Goal: Task Accomplishment & Management: Use online tool/utility

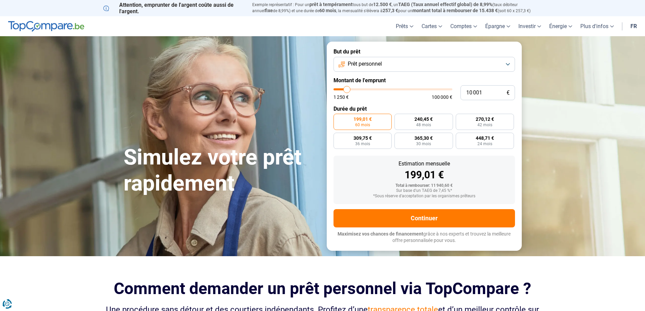
type input "10 250"
type input "10250"
type input "11 750"
type input "11750"
type input "12 500"
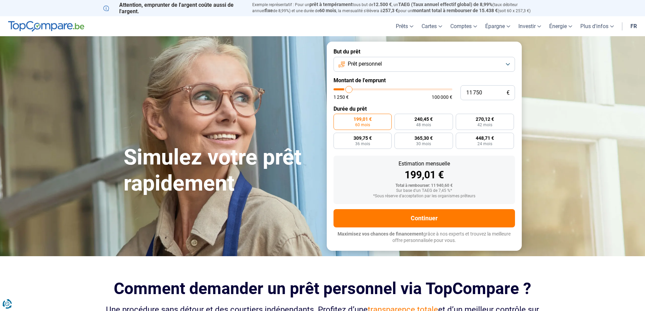
type input "12500"
type input "13 500"
type input "13500"
type input "14 250"
type input "14250"
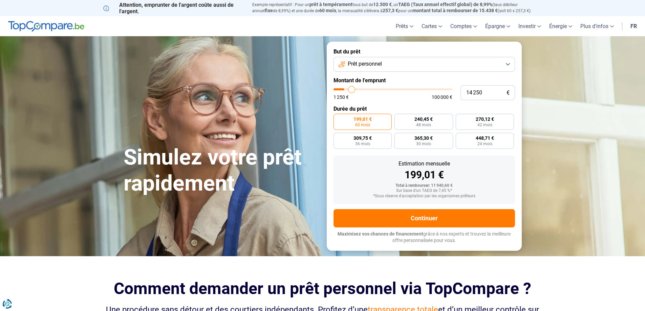
type input "15 000"
type input "15000"
type input "15 750"
type input "15750"
type input "17 000"
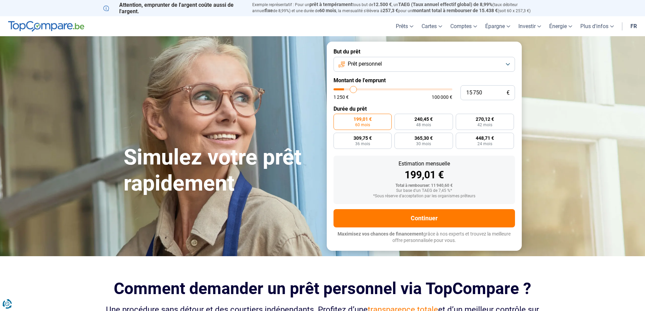
type input "17000"
type input "17 250"
type input "17250"
type input "17 500"
type input "17500"
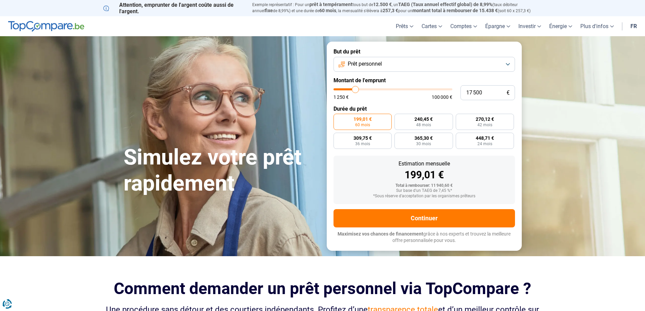
type input "18 000"
type input "18000"
type input "18 750"
type input "18750"
type input "19 250"
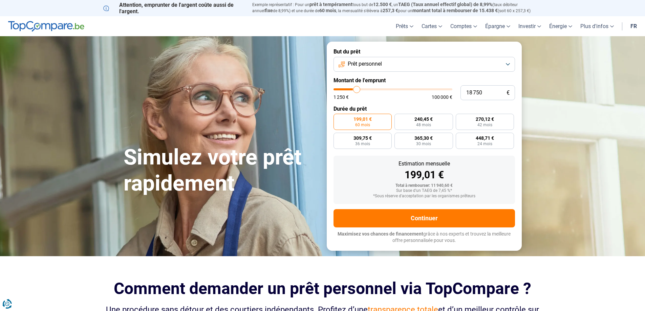
type input "19250"
type input "19 750"
type input "19750"
type input "20 500"
type input "20500"
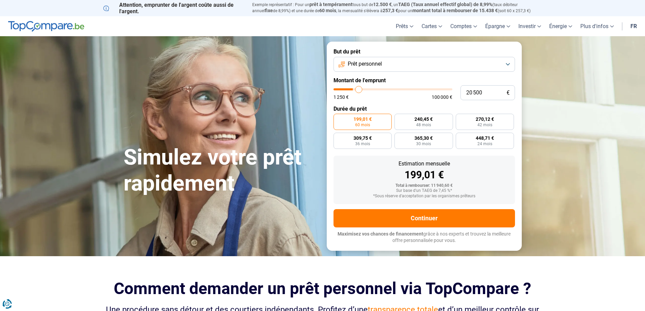
type input "21 250"
type input "21250"
type input "22 000"
type input "22000"
type input "23 000"
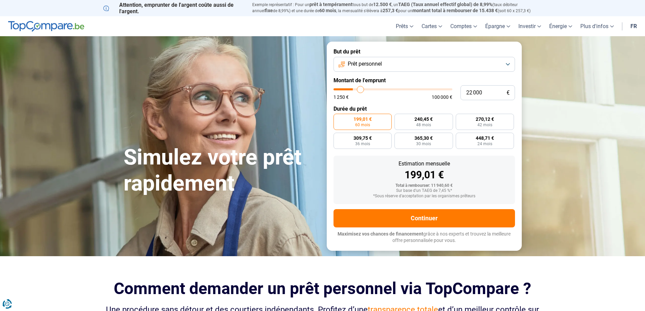
type input "23000"
type input "23 750"
type input "23750"
type input "24 500"
type input "24500"
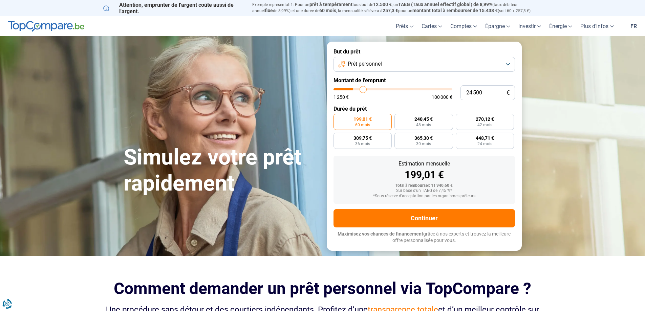
type input "25 750"
type input "25750"
type input "27 750"
type input "27750"
type input "29 250"
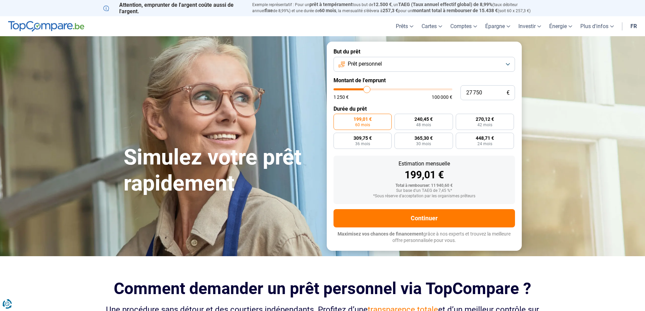
type input "29250"
type input "30 250"
type input "30250"
type input "30 750"
type input "30750"
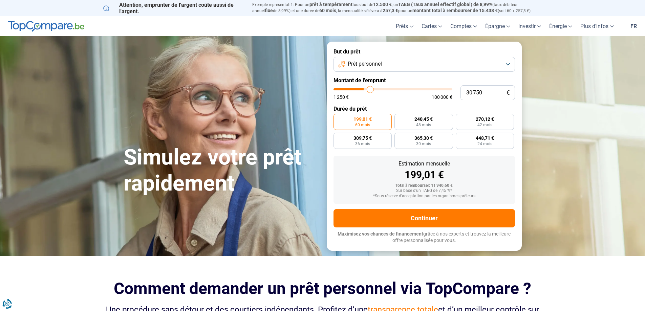
type input "31 250"
type input "31250"
type input "31 750"
type input "31750"
type input "32 250"
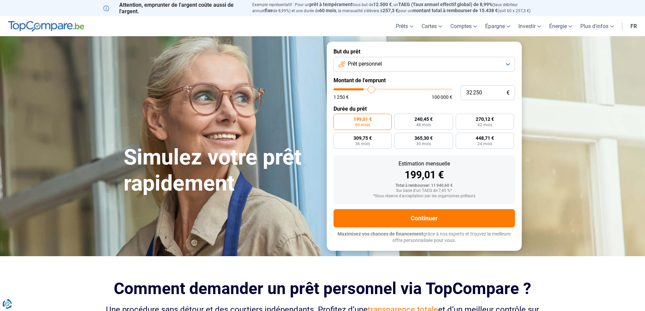
type input "32250"
type input "32 500"
type input "32500"
type input "32 750"
type input "32750"
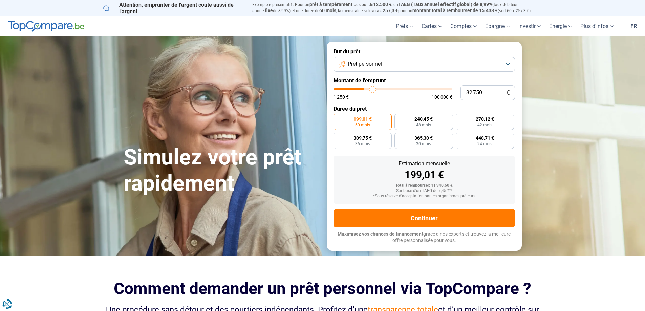
type input "33 250"
type input "33250"
type input "33 500"
type input "33500"
type input "33 750"
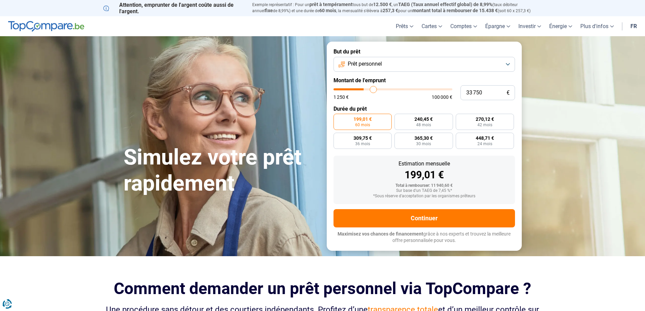
type input "33750"
type input "34 000"
type input "34000"
type input "34 250"
type input "34250"
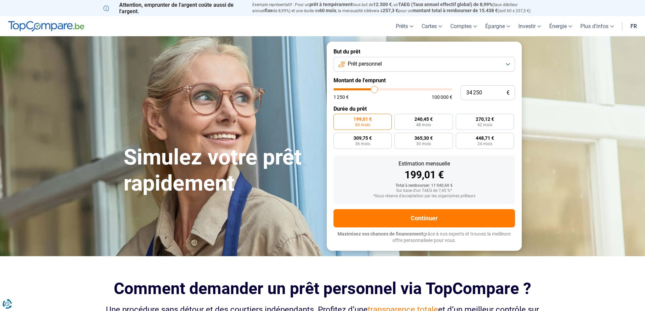
type input "35 000"
type input "35000"
type input "35 250"
type input "35250"
type input "35 500"
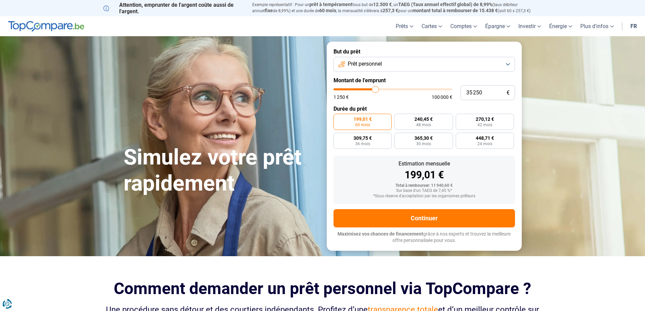
type input "35500"
type input "36 250"
type input "36250"
type input "36 500"
type input "36500"
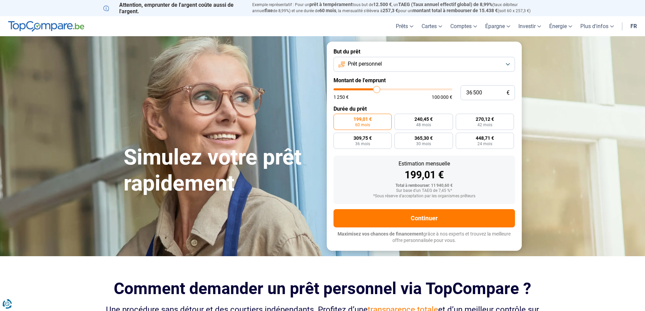
type input "36 750"
type input "36750"
type input "37 250"
type input "37250"
type input "38 000"
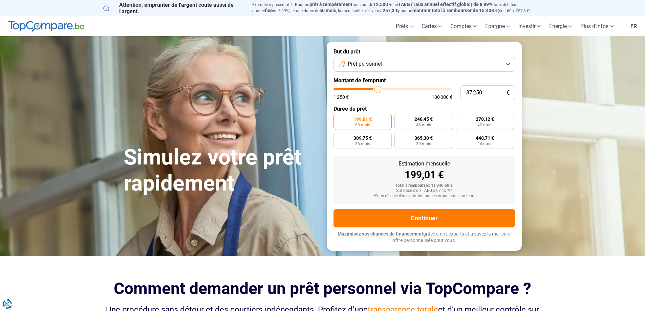
type input "38000"
type input "38 500"
type input "38500"
type input "38 750"
type input "38750"
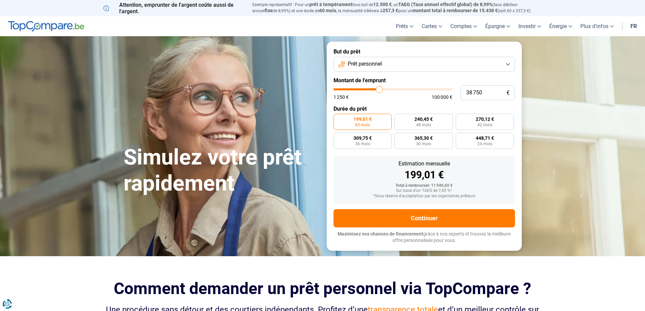
type input "39 250"
type input "39250"
type input "39 750"
type input "39750"
type input "40 000"
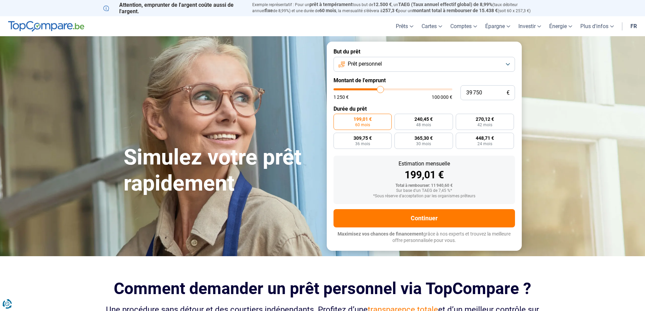
type input "40000"
type input "40 250"
type input "40250"
type input "40 750"
type input "40750"
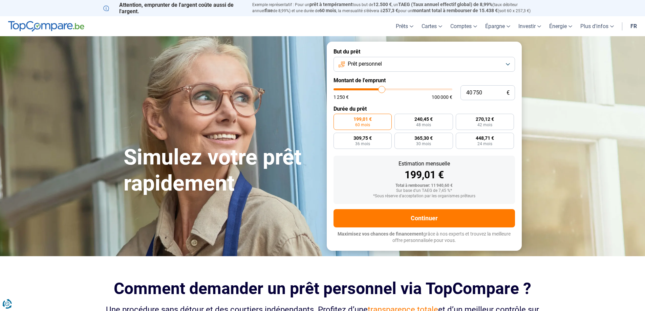
type input "41 000"
type input "41000"
type input "41 250"
type input "41250"
type input "41 500"
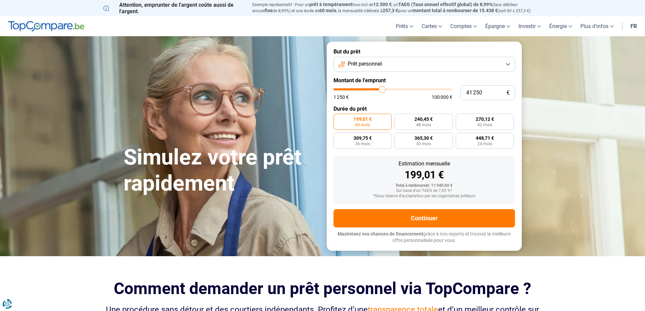
type input "41500"
type input "42 250"
type input "42250"
type input "42 500"
type input "42500"
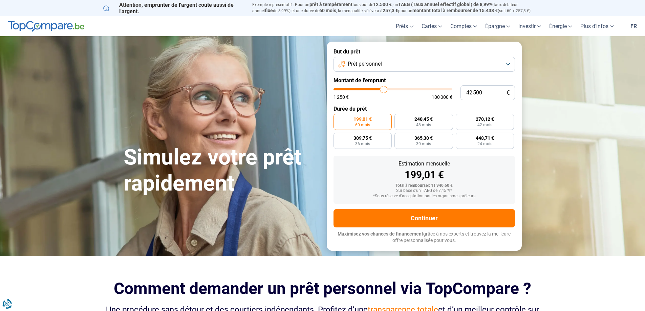
type input "42 750"
type input "42750"
type input "43 500"
type input "43500"
type input "44 500"
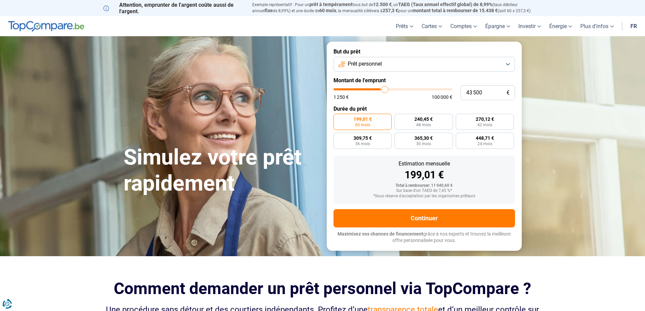
type input "44500"
type input "45 250"
type input "45250"
type input "46 000"
type input "46000"
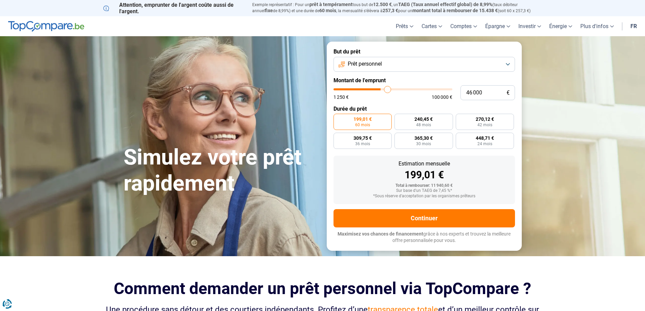
type input "46 500"
type input "46500"
type input "47 000"
type input "47000"
type input "48 000"
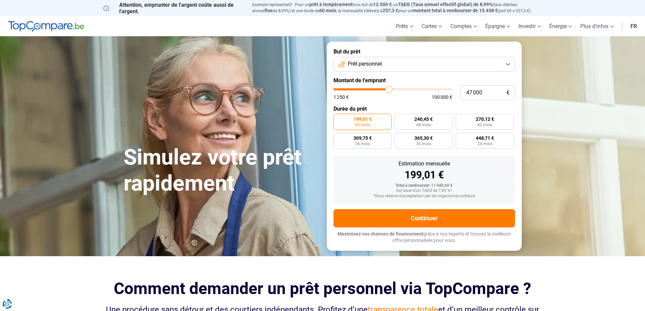
type input "48000"
type input "48 250"
type input "48250"
type input "48 750"
type input "48750"
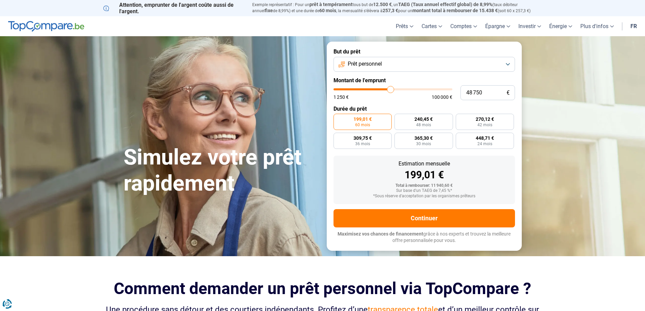
type input "49 000"
type input "49000"
type input "49 750"
type input "49750"
type input "50 250"
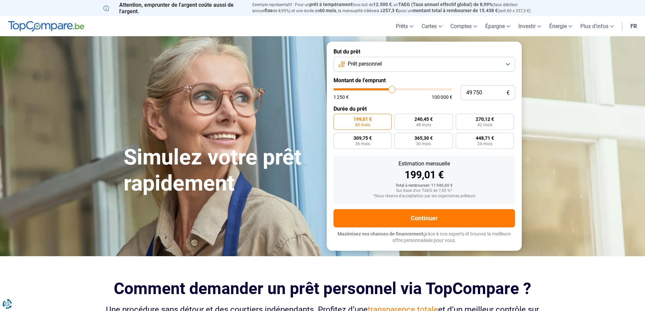
type input "50250"
type input "51 250"
type input "51250"
type input "52 000"
type input "52000"
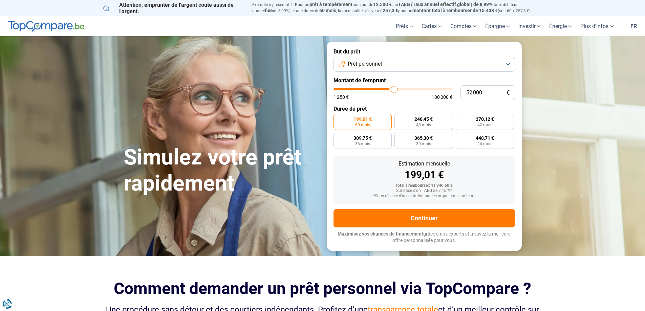
type input "52 750"
type input "52750"
type input "53 250"
type input "53250"
type input "54 000"
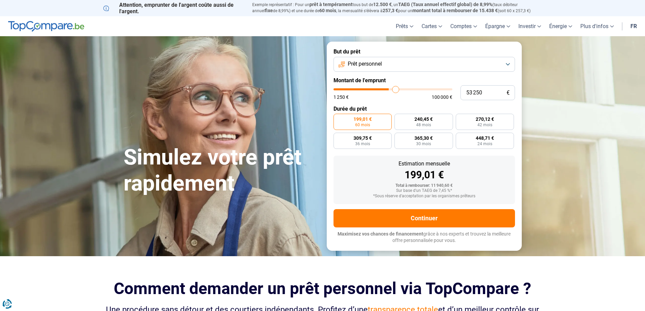
type input "54000"
type input "54 250"
type input "54250"
type input "54 500"
type input "54500"
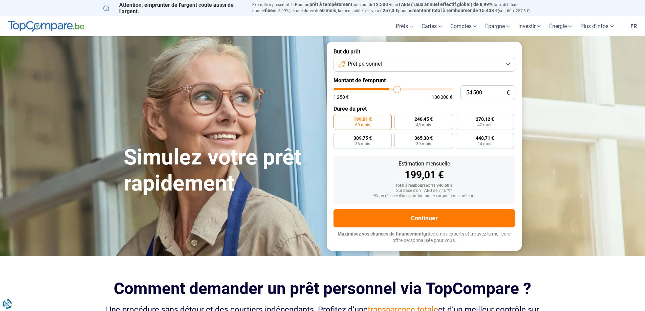
type input "54 750"
type input "54750"
type input "55 750"
type input "55750"
type input "56 000"
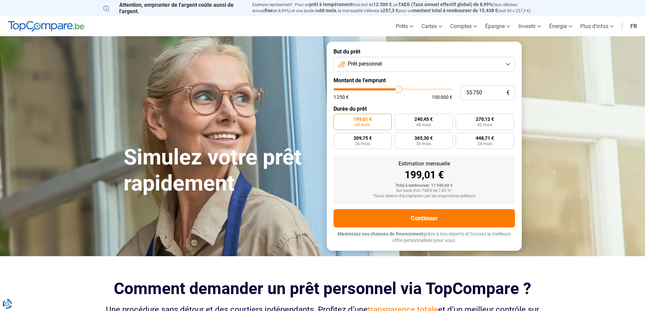
type input "56000"
type input "57 000"
type input "57000"
type input "58 000"
type input "58000"
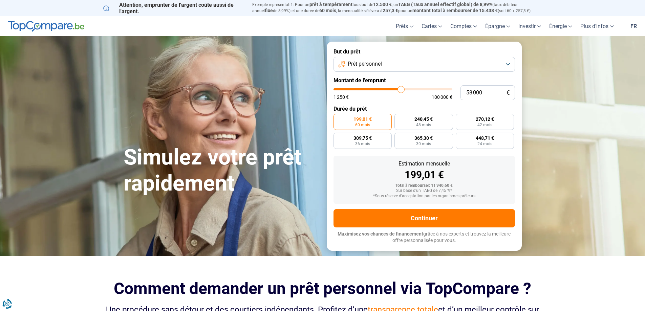
type input "59 500"
type input "59500"
type input "61 000"
type input "61000"
type input "62 250"
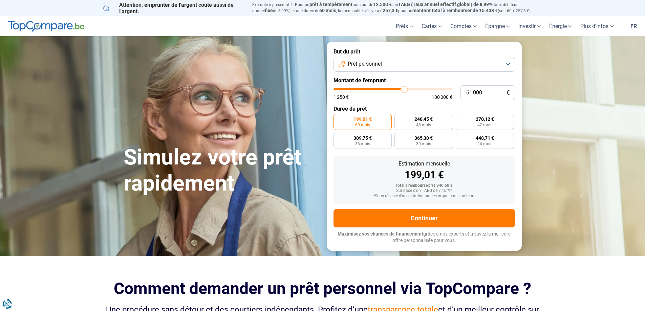
type input "62250"
type input "63 750"
type input "63750"
type input "65 000"
type input "65000"
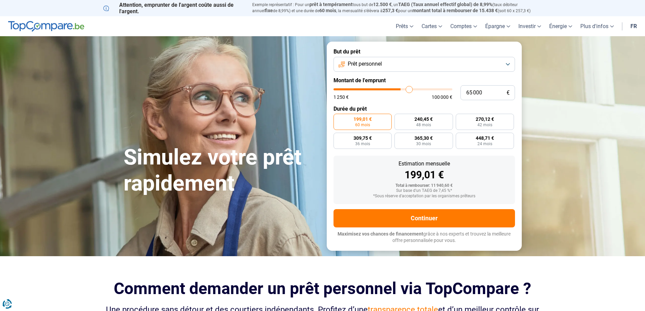
type input "66 000"
type input "66000"
type input "66 250"
type input "66250"
type input "66 750"
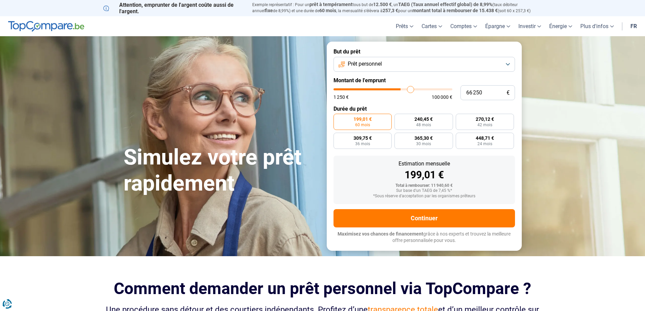
type input "66750"
type input "67 250"
type input "67250"
type input "67 500"
type input "67500"
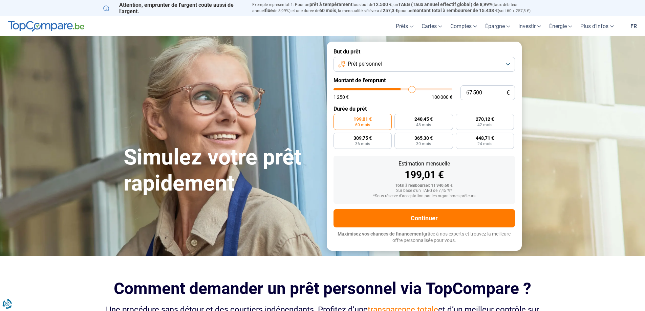
type input "67 750"
type input "67750"
type input "68 000"
type input "68000"
type input "68 250"
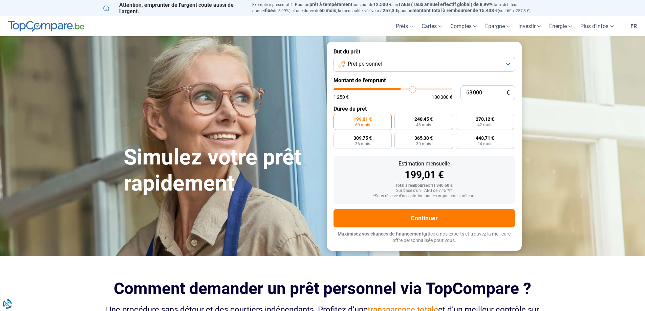
type input "68250"
type input "68 750"
type input "68750"
type input "69 000"
type input "69000"
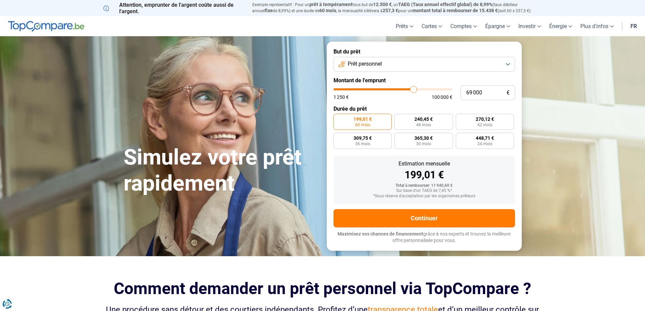
type input "69 250"
type input "69250"
type input "69 500"
type input "69500"
type input "69 750"
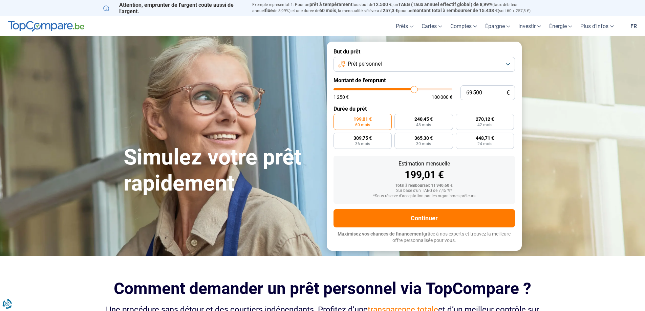
type input "69750"
type input "70 500"
type input "70500"
type input "70 750"
type input "70750"
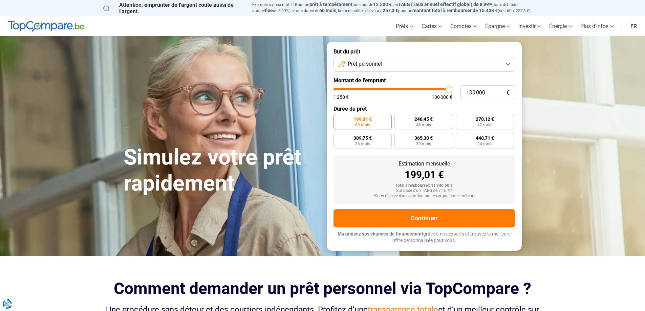
drag, startPoint x: 347, startPoint y: 90, endPoint x: 455, endPoint y: 92, distance: 108.1
click at [453, 90] on input "range" at bounding box center [393, 89] width 119 height 2
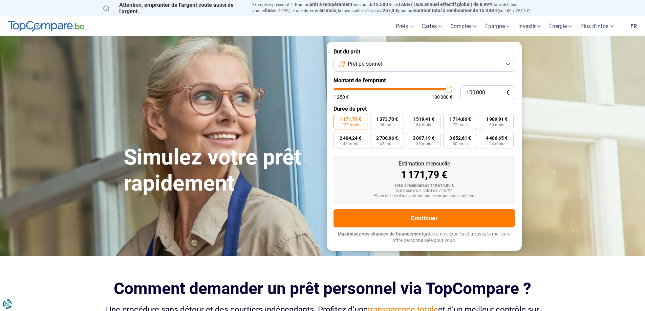
click at [470, 65] on button "Prêt personnel" at bounding box center [425, 64] width 182 height 15
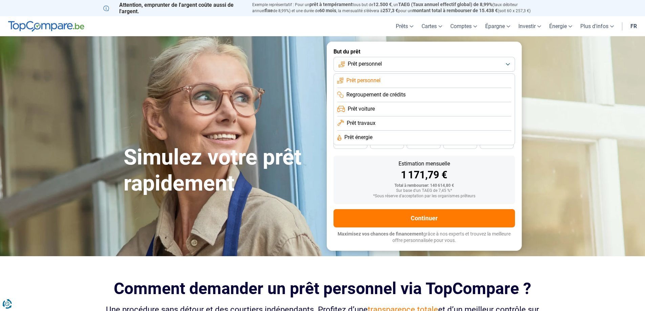
click at [377, 124] on li "Prêt travaux" at bounding box center [424, 124] width 174 height 14
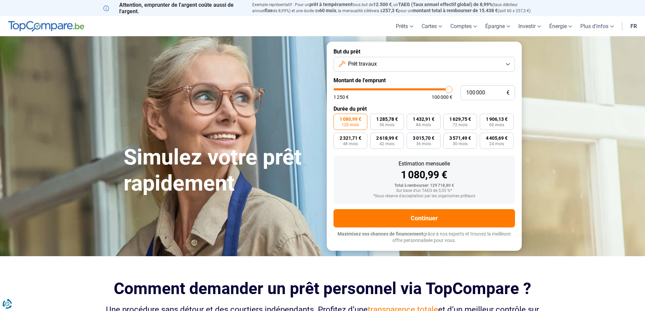
click at [506, 67] on button "Prêt travaux" at bounding box center [425, 64] width 182 height 15
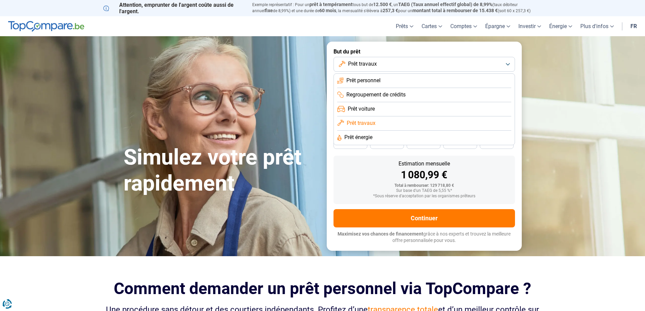
click at [447, 106] on li "Prêt voiture" at bounding box center [424, 109] width 174 height 14
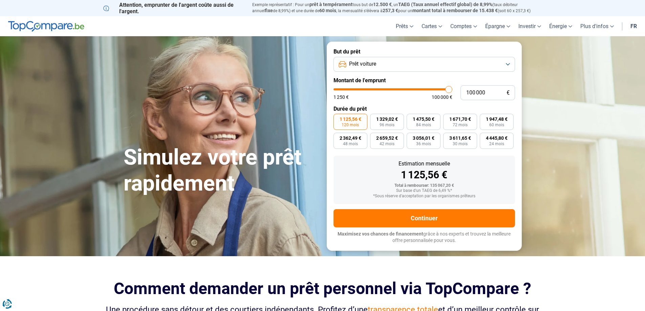
click at [503, 64] on button "Prêt voiture" at bounding box center [425, 64] width 182 height 15
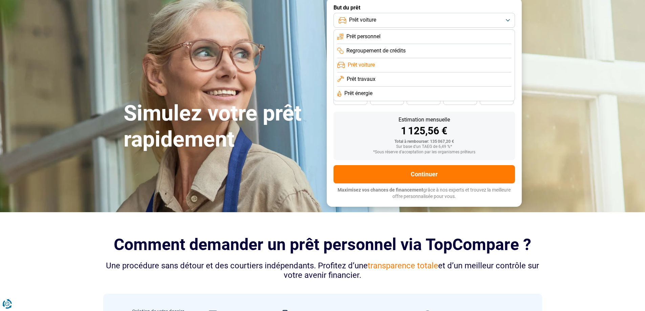
scroll to position [135, 0]
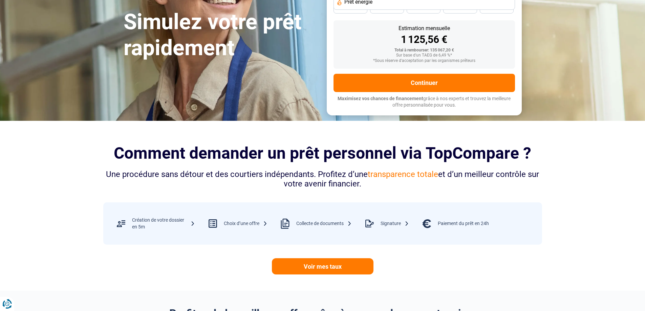
click at [232, 222] on div "Choix d’une offre" at bounding box center [246, 224] width 44 height 7
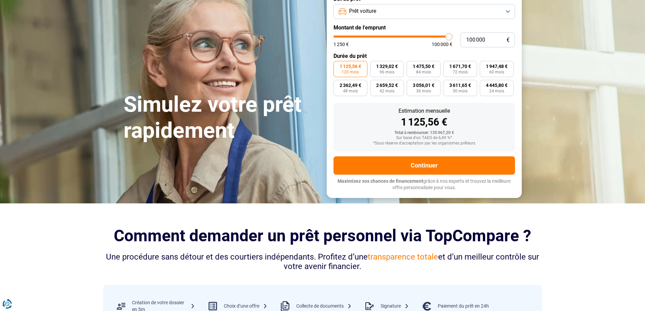
scroll to position [0, 0]
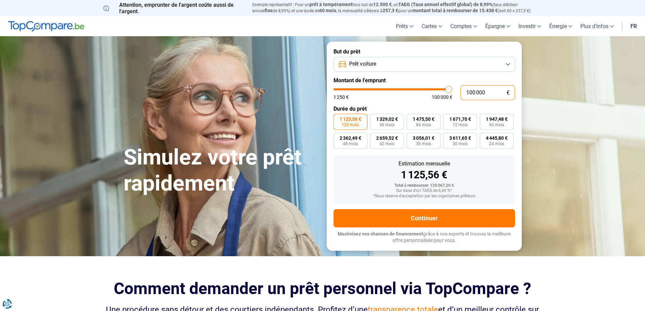
click at [488, 92] on input "100 000" at bounding box center [488, 92] width 55 height 15
click at [470, 65] on button "Prêt voiture" at bounding box center [425, 64] width 182 height 15
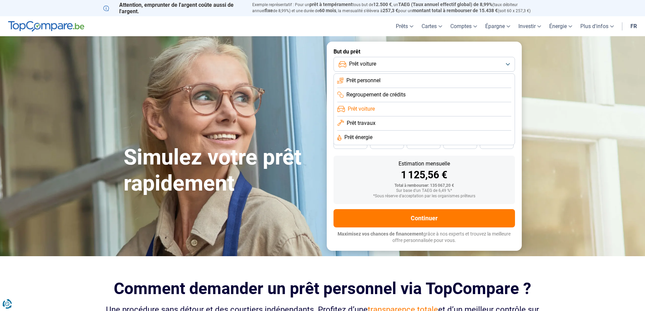
click at [362, 84] on span "Prêt personnel" at bounding box center [364, 80] width 34 height 7
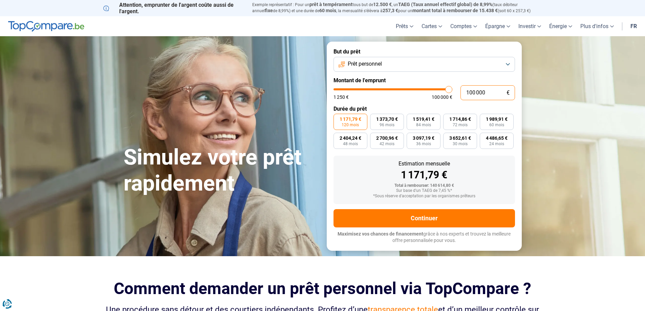
click at [488, 93] on input "100 000" at bounding box center [488, 92] width 55 height 15
click at [507, 66] on button "Prêt personnel" at bounding box center [425, 64] width 182 height 15
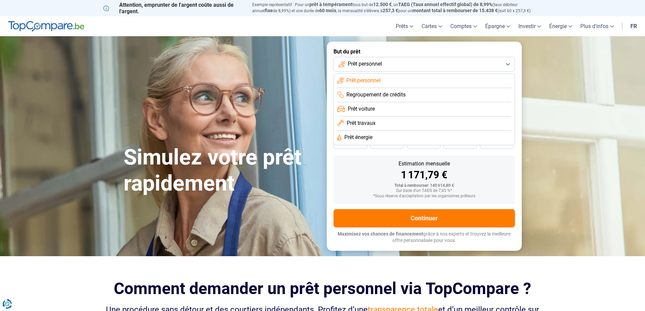
click at [378, 122] on li "Prêt travaux" at bounding box center [424, 124] width 174 height 14
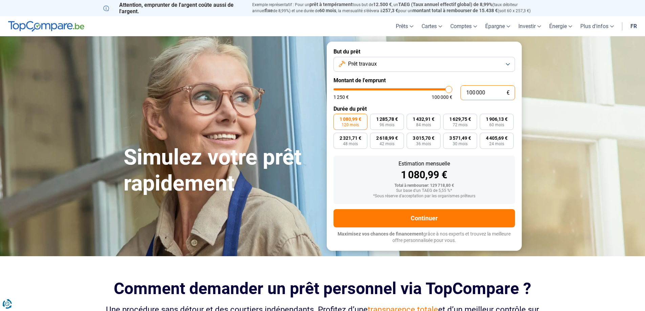
click at [499, 95] on input "100 000" at bounding box center [488, 92] width 55 height 15
